Goal: Task Accomplishment & Management: Use online tool/utility

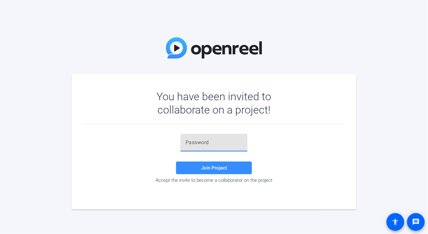
click at [206, 144] on input "text" at bounding box center [213, 143] width 57 height 8
paste input ".d=x%D"
type input ".d=x%D"
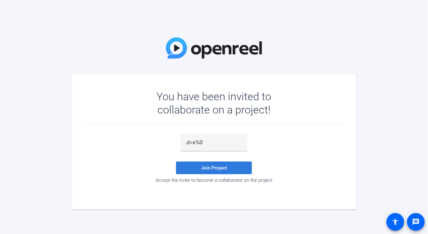
click at [218, 171] on span at bounding box center [214, 167] width 76 height 15
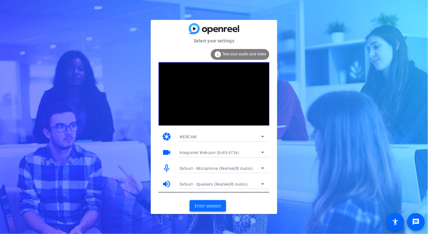
click at [219, 206] on span "Enter session" at bounding box center [208, 206] width 26 height 7
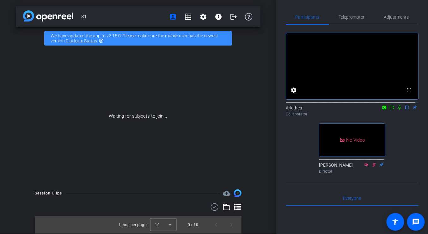
click at [397, 110] on icon at bounding box center [399, 107] width 5 height 4
click at [408, 94] on mat-icon "fullscreen" at bounding box center [409, 90] width 8 height 8
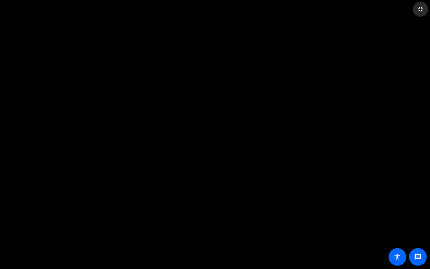
click at [425, 9] on span at bounding box center [420, 9] width 15 height 15
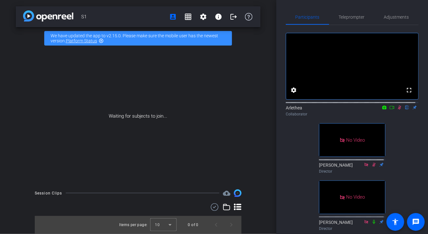
click at [397, 110] on icon at bounding box center [399, 107] width 5 height 4
click at [398, 110] on icon at bounding box center [399, 108] width 3 height 4
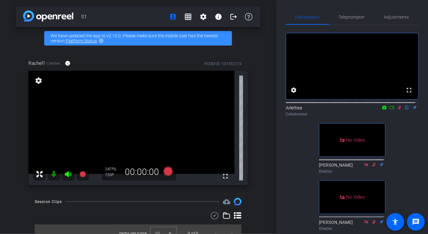
click at [397, 110] on icon at bounding box center [399, 107] width 5 height 4
click at [389, 110] on icon at bounding box center [391, 107] width 5 height 4
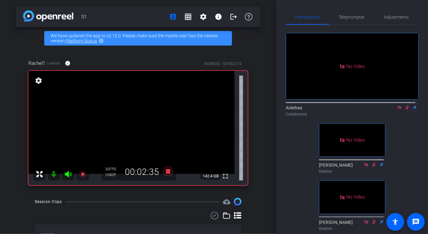
click at [402, 117] on div "Collaborator" at bounding box center [352, 114] width 133 height 6
click at [397, 109] on icon at bounding box center [398, 107] width 3 height 3
click at [397, 110] on icon at bounding box center [399, 107] width 5 height 4
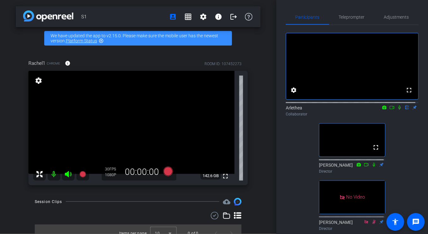
click at [397, 110] on icon at bounding box center [399, 107] width 5 height 4
click at [397, 105] on div at bounding box center [352, 102] width 133 height 5
click at [397, 110] on icon at bounding box center [399, 107] width 5 height 4
click at [389, 110] on icon at bounding box center [391, 107] width 5 height 4
click at [406, 110] on icon at bounding box center [407, 108] width 3 height 4
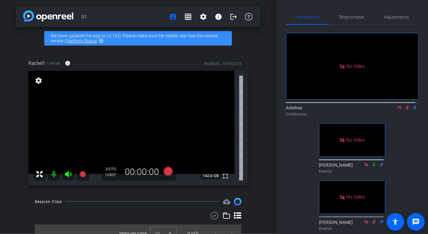
click at [404, 110] on icon at bounding box center [406, 107] width 5 height 4
click at [406, 110] on icon at bounding box center [407, 108] width 3 height 4
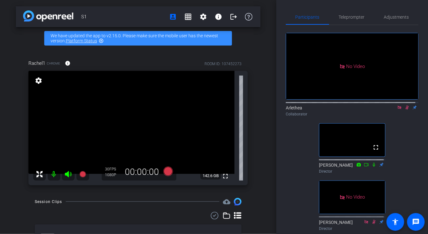
click at [404, 110] on icon at bounding box center [406, 107] width 5 height 4
click at [398, 110] on icon at bounding box center [399, 107] width 5 height 4
click at [389, 110] on icon at bounding box center [391, 107] width 5 height 4
click at [404, 110] on icon at bounding box center [406, 107] width 5 height 4
click at [397, 109] on icon at bounding box center [398, 107] width 3 height 3
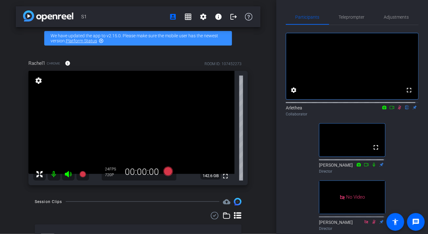
click at [398, 110] on icon at bounding box center [399, 108] width 3 height 4
click at [396, 133] on div "fullscreen settings Arlethea flip Collaborator fullscreen [PERSON_NAME] Directo…" at bounding box center [352, 129] width 133 height 208
